Goal: Check status: Check status

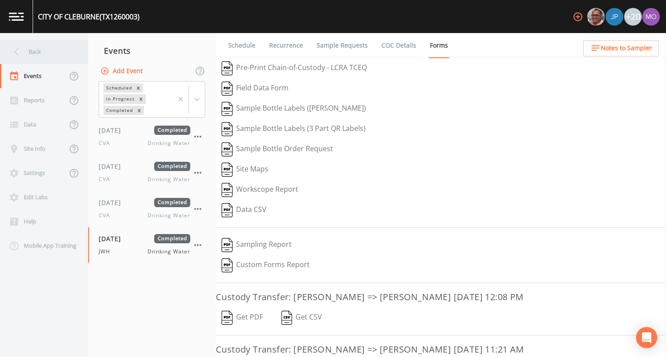
click at [50, 52] on div "Back" at bounding box center [39, 52] width 79 height 24
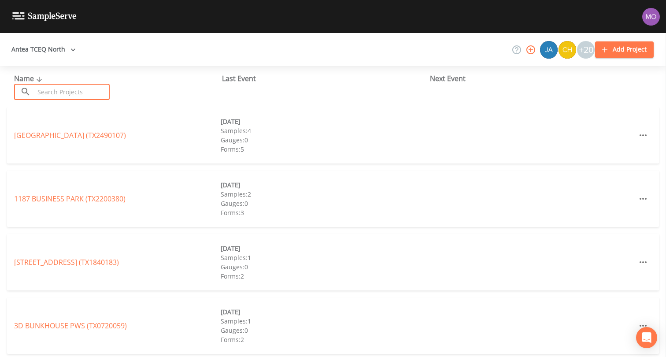
click at [61, 88] on input "text" at bounding box center [71, 92] width 75 height 16
paste input "TX0910013"
type input "TX0910013"
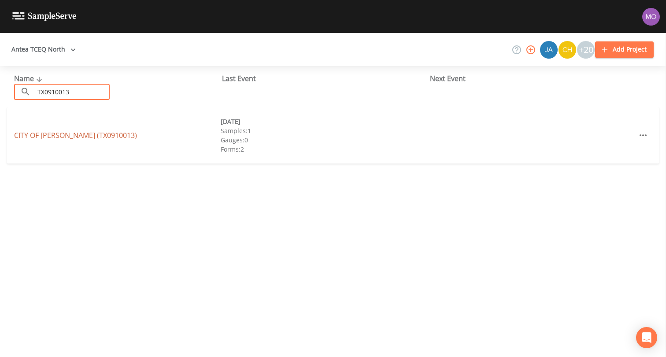
click at [89, 135] on link "[GEOGRAPHIC_DATA][PERSON_NAME] (TX0910013)" at bounding box center [75, 135] width 123 height 10
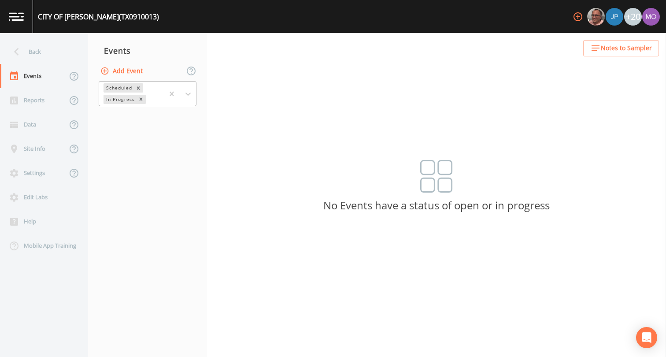
click at [118, 99] on div "In Progress" at bounding box center [120, 99] width 33 height 9
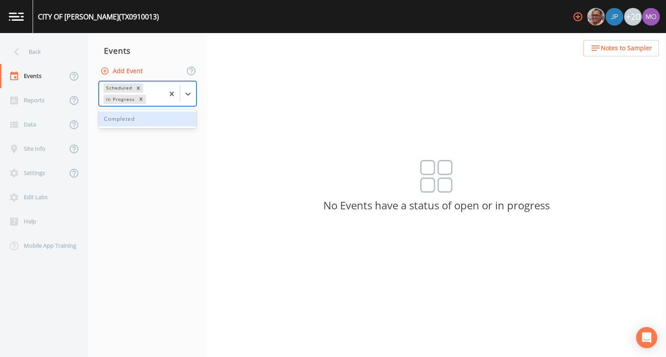
click at [118, 124] on div "Completed" at bounding box center [148, 119] width 98 height 15
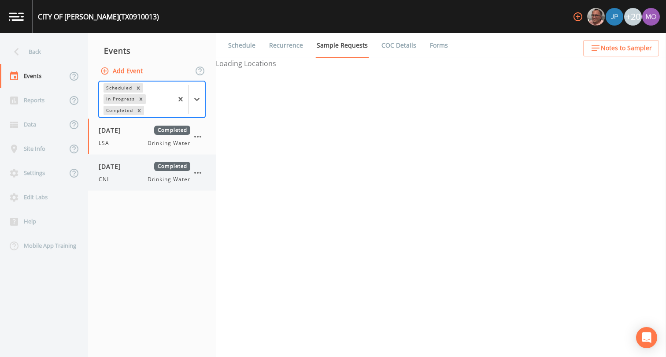
click at [113, 168] on span "[DATE]" at bounding box center [113, 166] width 29 height 9
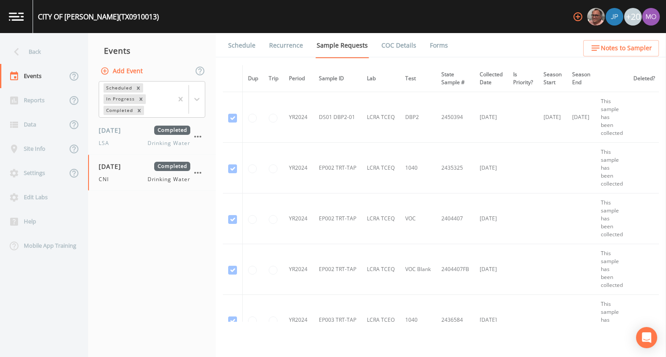
click at [430, 44] on link "Forms" at bounding box center [439, 45] width 21 height 25
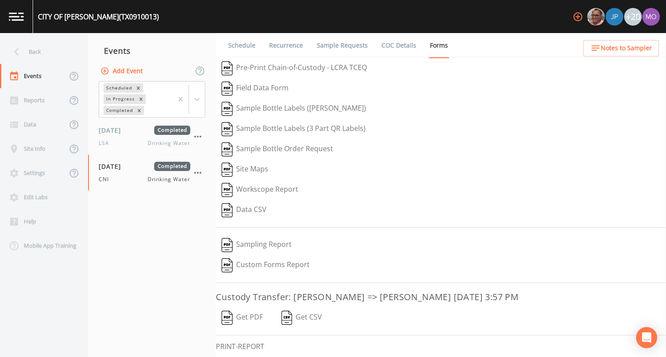
scroll to position [48, 0]
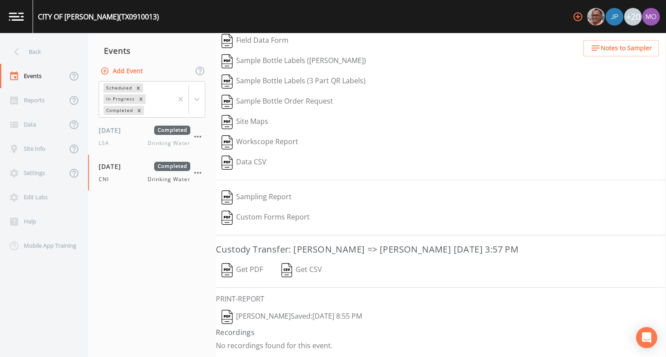
click at [227, 274] on img "button" at bounding box center [227, 270] width 11 height 14
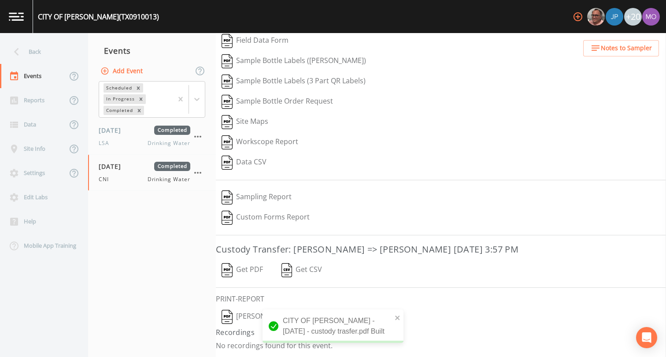
click at [227, 317] on img "button" at bounding box center [227, 317] width 11 height 14
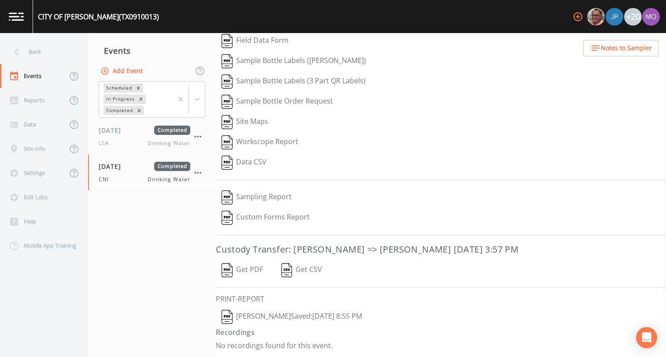
click at [226, 320] on img "button" at bounding box center [227, 317] width 11 height 14
